Goal: Find specific page/section: Find specific page/section

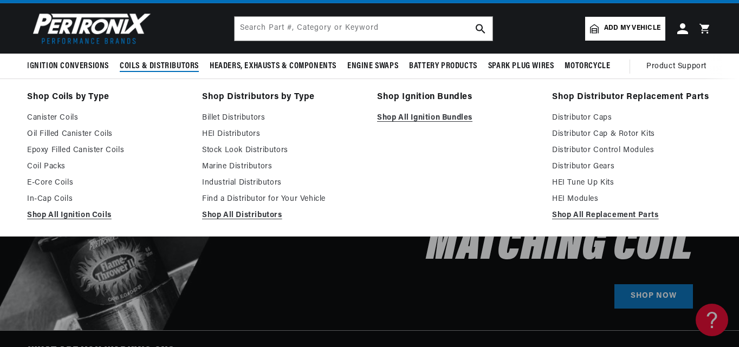
scroll to position [0, 642]
click at [221, 134] on link "HEI Distributors" at bounding box center [282, 134] width 160 height 13
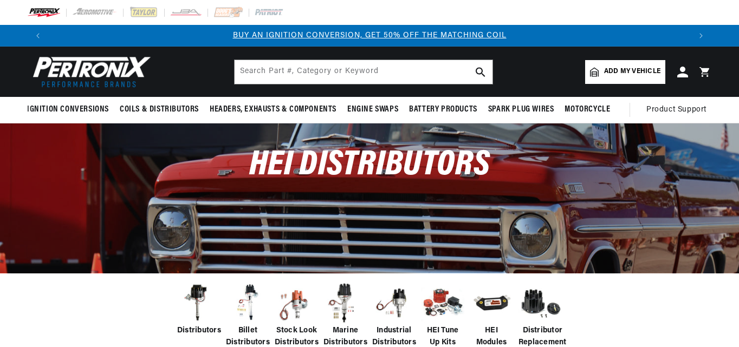
click at [688, 314] on div "Distributors Billet Distributors Stock Look Distributors Marine Distributors In…" at bounding box center [369, 322] width 739 height 98
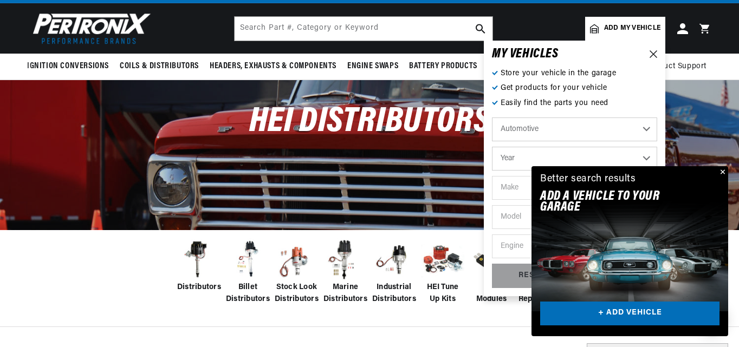
scroll to position [0, 642]
click at [130, 294] on div "Distributors Billet Distributors Stock Look Distributors Marine Distributors In…" at bounding box center [369, 279] width 739 height 98
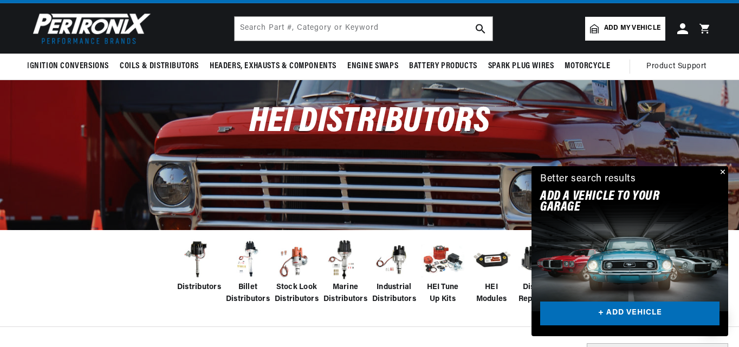
scroll to position [0, 0]
click at [130, 294] on div "Distributors Billet Distributors Stock Look Distributors Marine Distributors In…" at bounding box center [369, 279] width 739 height 98
click at [720, 173] on button "Close" at bounding box center [721, 172] width 13 height 13
